Goal: Check status: Check status

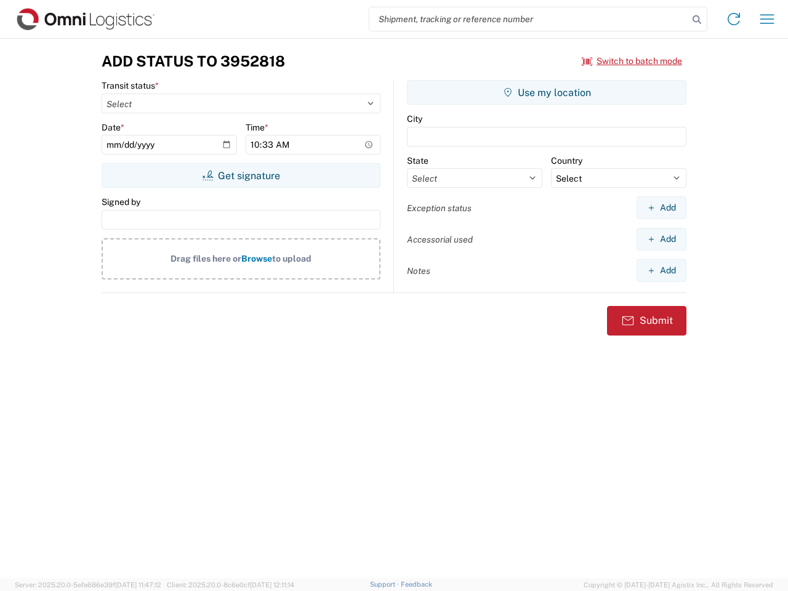
click at [529, 19] on input "search" at bounding box center [528, 18] width 319 height 23
click at [697, 20] on icon at bounding box center [696, 19] width 17 height 17
click at [734, 19] on icon at bounding box center [734, 19] width 20 height 20
click at [767, 19] on icon "button" at bounding box center [767, 18] width 14 height 9
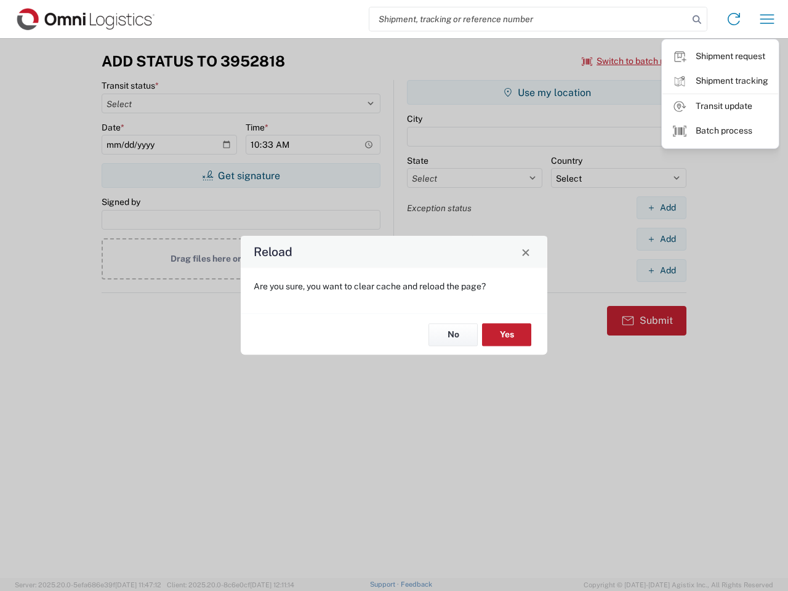
click at [632, 61] on div "Reload Are you sure, you want to clear cache and reload the page? No Yes" at bounding box center [394, 295] width 788 height 591
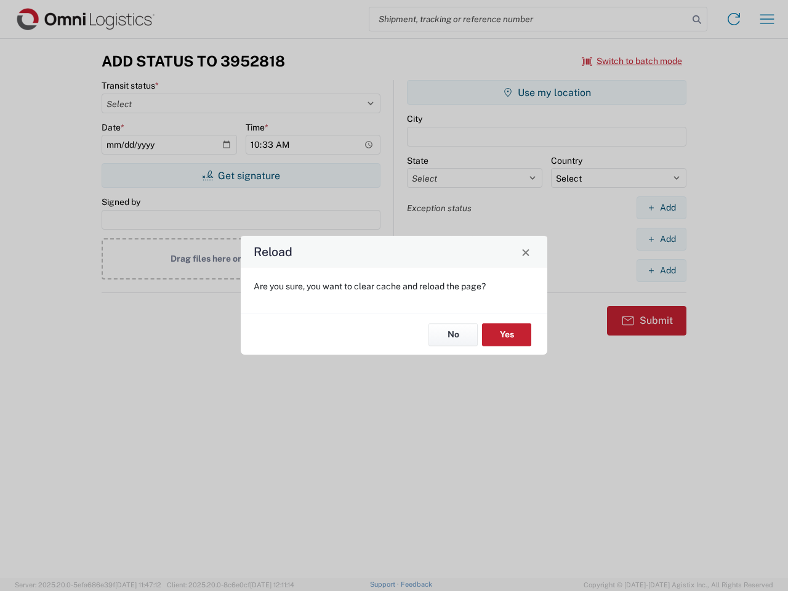
click at [241, 175] on div "Reload Are you sure, you want to clear cache and reload the page? No Yes" at bounding box center [394, 295] width 788 height 591
click at [547, 92] on div "Reload Are you sure, you want to clear cache and reload the page? No Yes" at bounding box center [394, 295] width 788 height 591
click at [661, 207] on div "Reload Are you sure, you want to clear cache and reload the page? No Yes" at bounding box center [394, 295] width 788 height 591
click at [661, 239] on div "Reload Are you sure, you want to clear cache and reload the page? No Yes" at bounding box center [394, 295] width 788 height 591
click at [661, 270] on div "Reload Are you sure, you want to clear cache and reload the page? No Yes" at bounding box center [394, 295] width 788 height 591
